Goal: Book appointment/travel/reservation

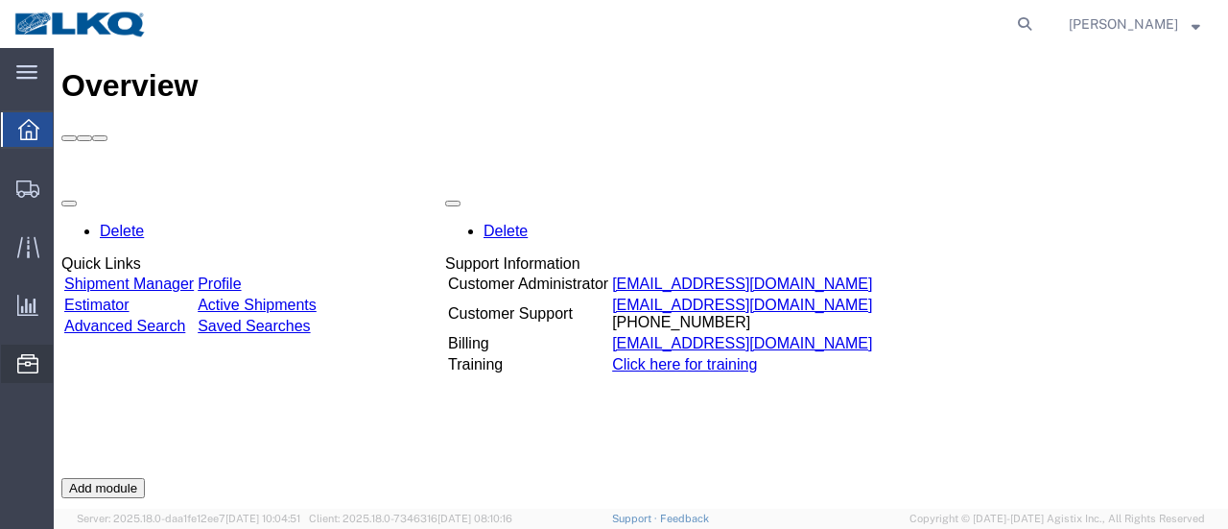
click at [0, 0] on span "Location Appointment" at bounding box center [0, 0] width 0 height 0
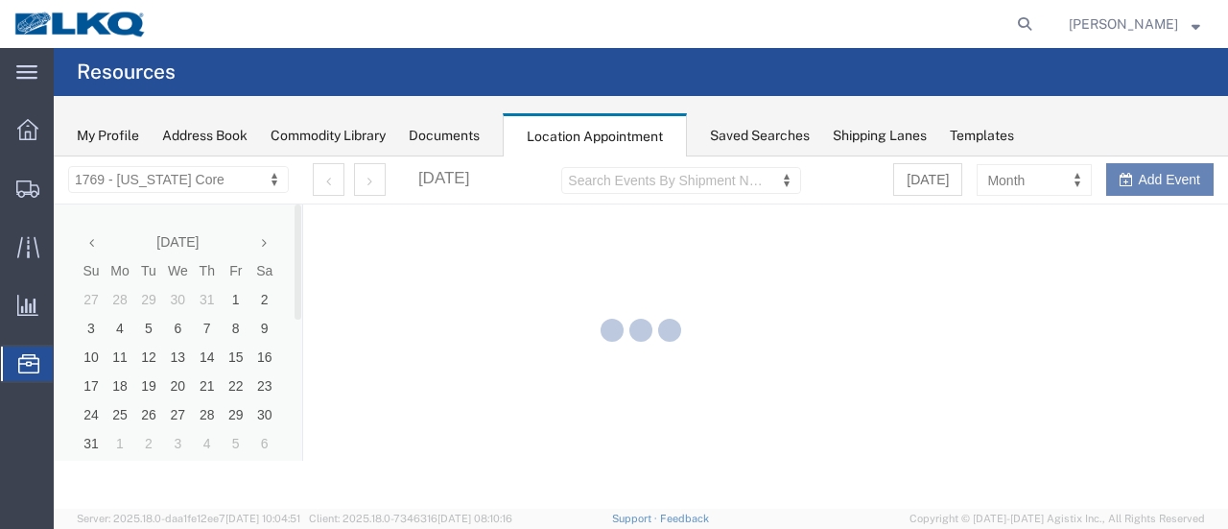
select select "28716"
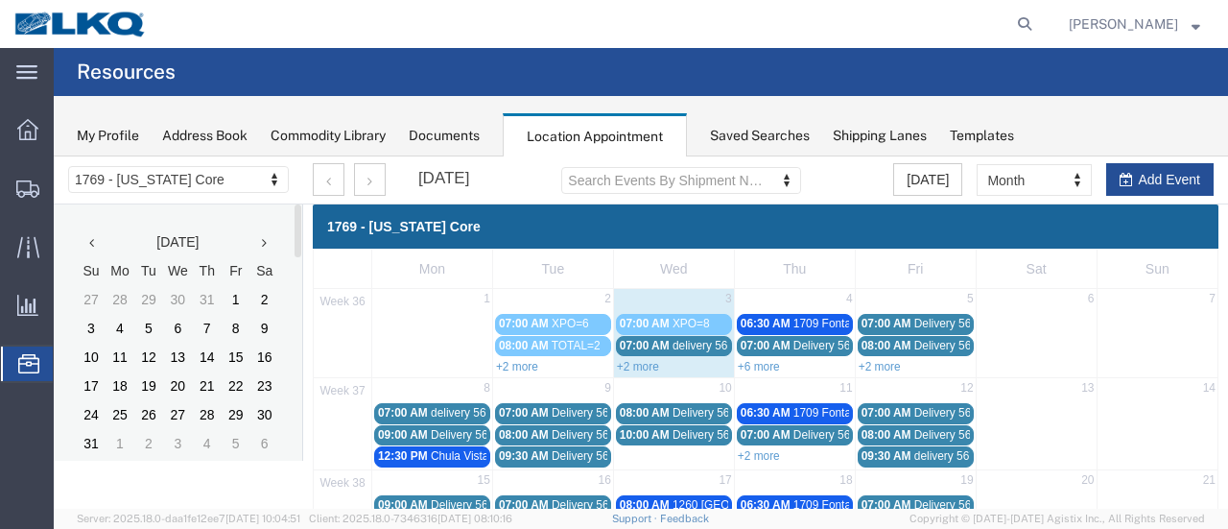
scroll to position [96, 0]
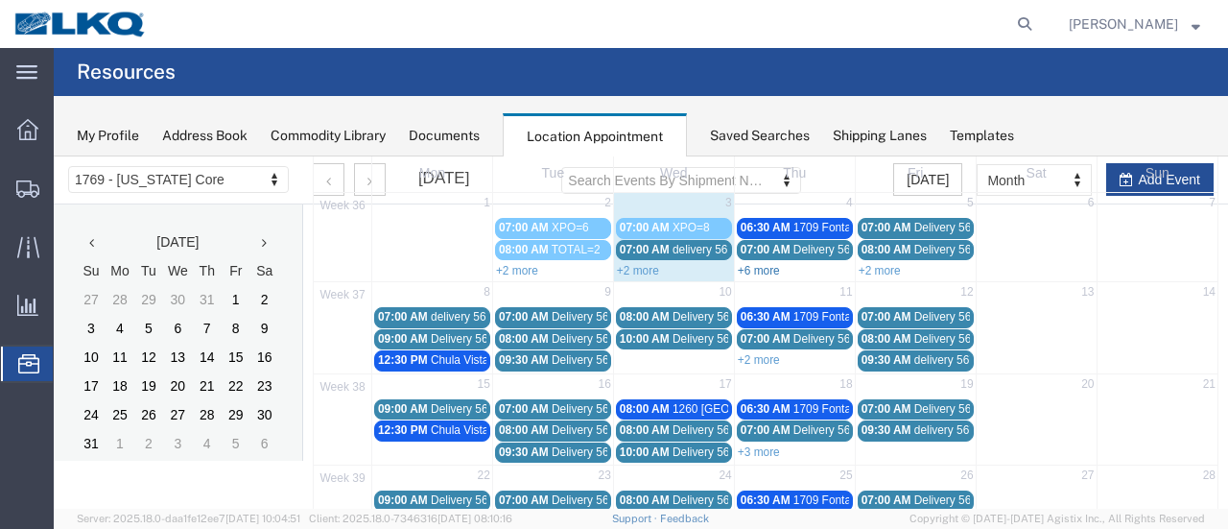
click at [758, 266] on link "+6 more" at bounding box center [759, 270] width 42 height 13
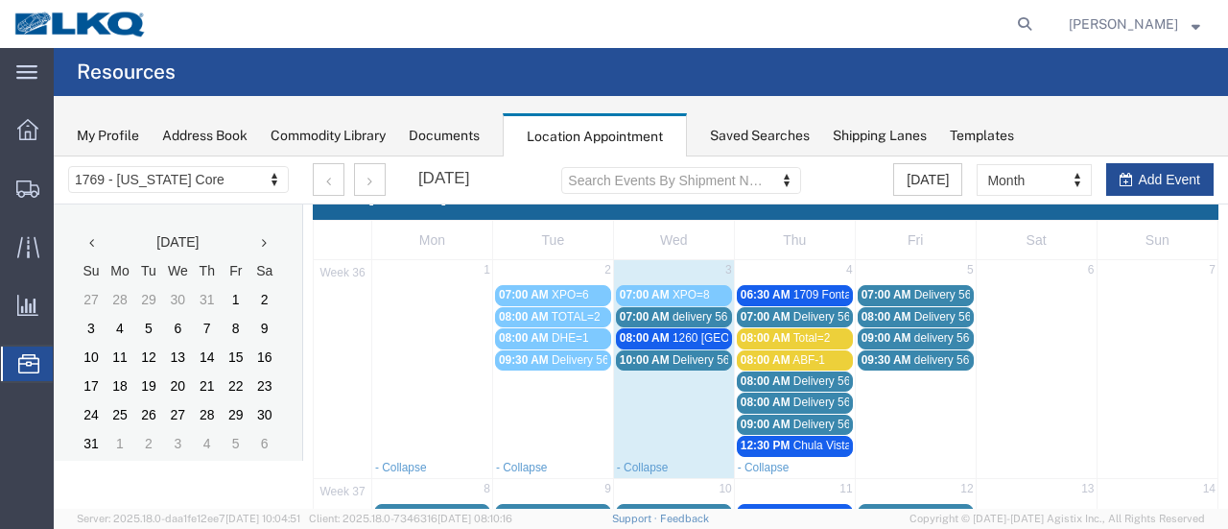
scroll to position [0, 0]
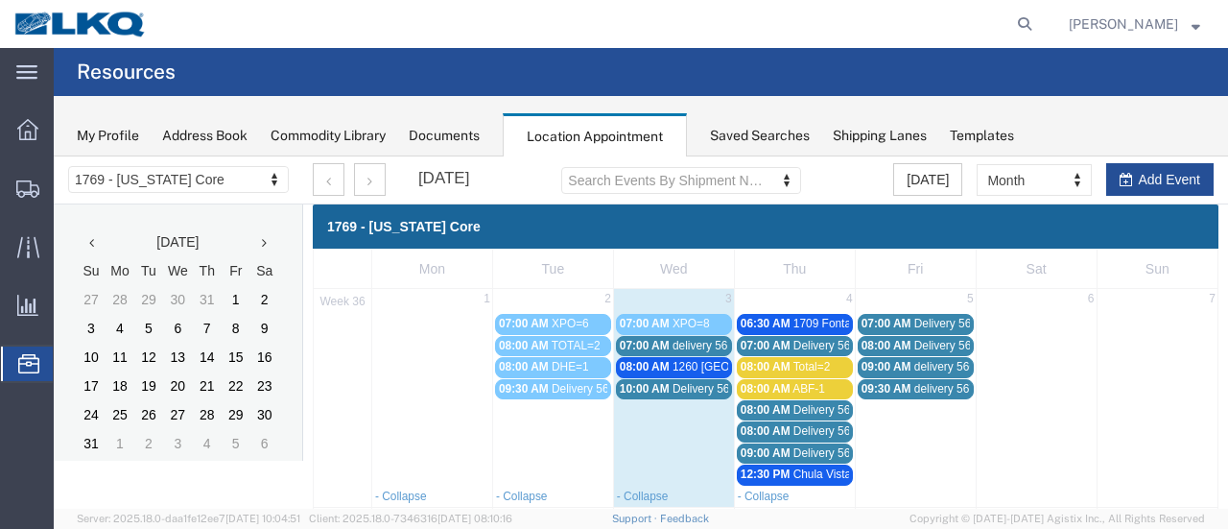
click at [790, 289] on td "4" at bounding box center [794, 300] width 121 height 23
select select "1"
select select
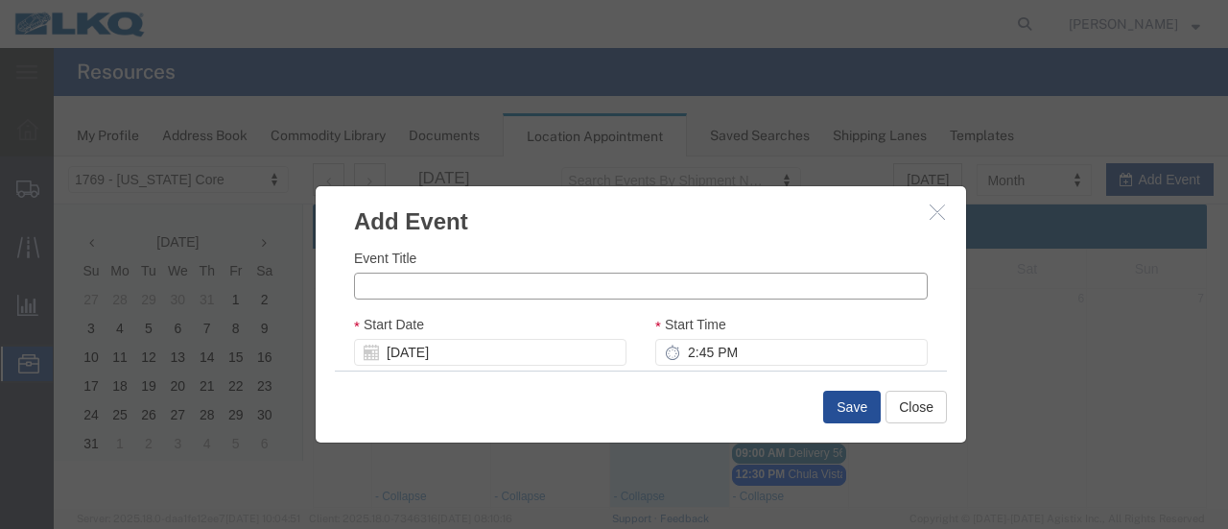
drag, startPoint x: 455, startPoint y: 282, endPoint x: 441, endPoint y: 287, distance: 14.3
click at [449, 283] on input "Event Title" at bounding box center [641, 285] width 574 height 27
type input "Oak=5"
click at [679, 356] on input "2:45 PM" at bounding box center [791, 352] width 272 height 27
type input "7:00 AM"
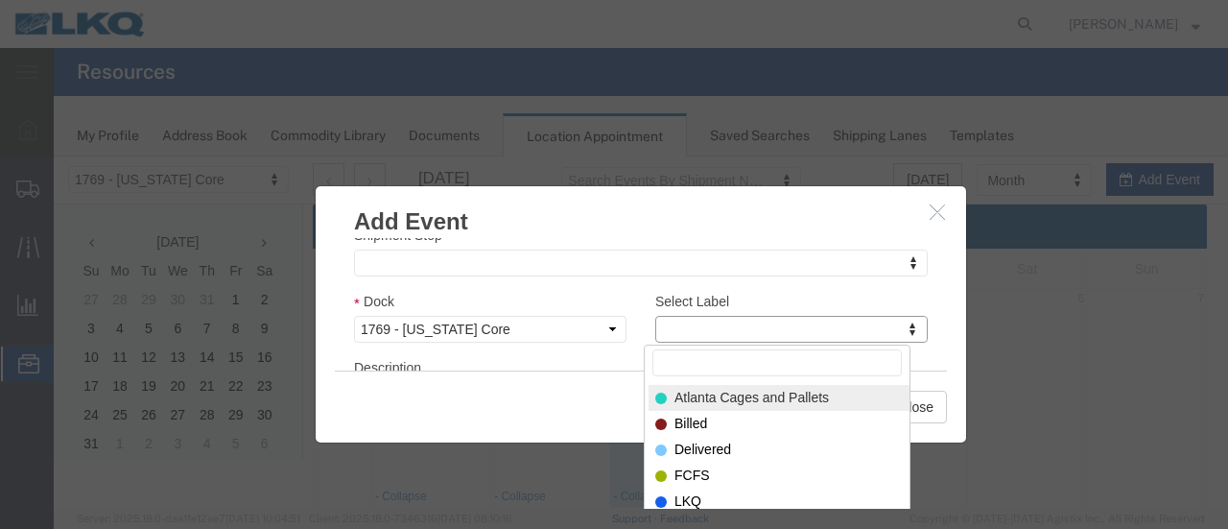
scroll to position [96, 0]
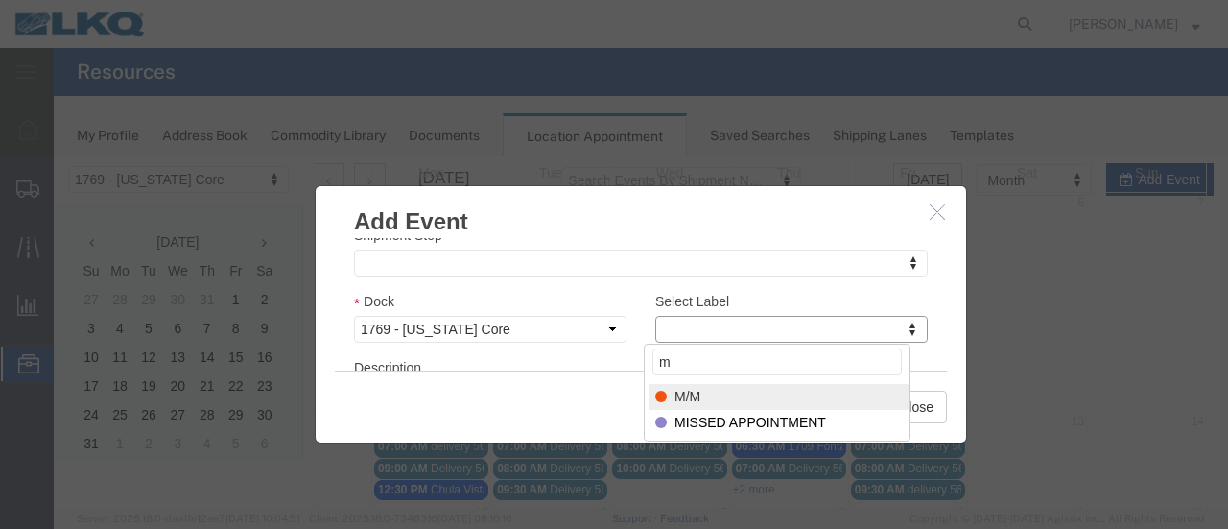
type input "m"
select select "24"
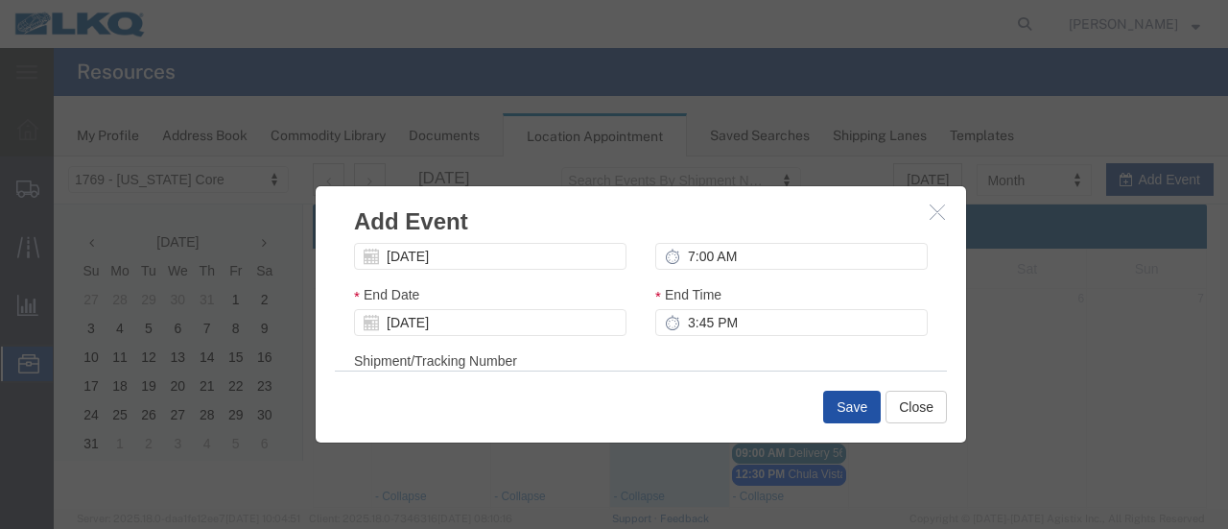
click at [846, 410] on button "Save" at bounding box center [852, 406] width 58 height 33
